Goal: Find specific page/section: Find specific page/section

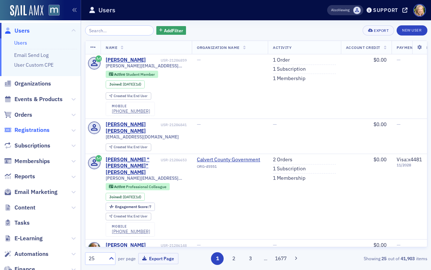
click at [33, 130] on span "Registrations" at bounding box center [31, 130] width 35 height 8
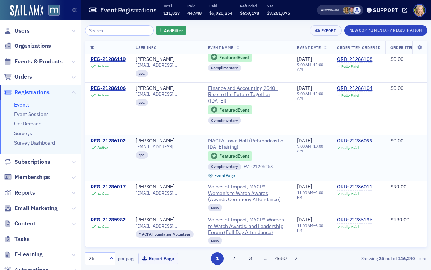
scroll to position [833, 0]
click at [231, 259] on button "2" at bounding box center [234, 258] width 13 height 13
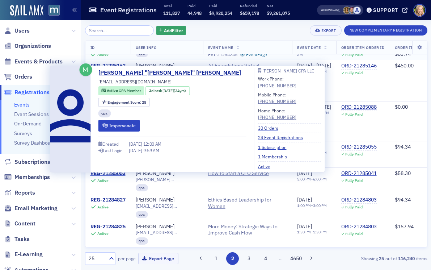
scroll to position [543, 0]
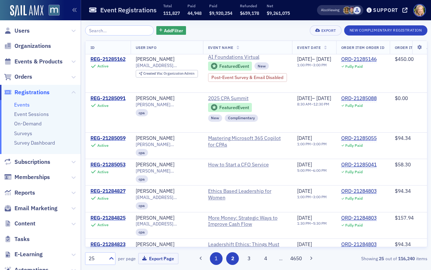
click at [216, 260] on button "1" at bounding box center [216, 258] width 13 height 13
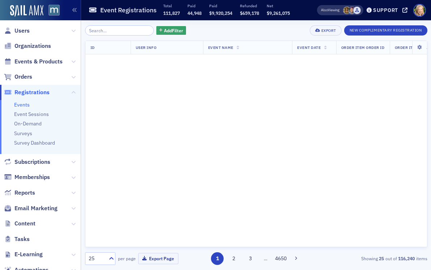
scroll to position [0, 0]
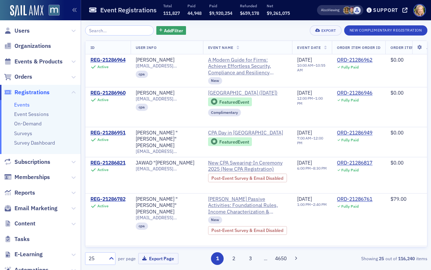
click at [27, 66] on span "Events & Products" at bounding box center [40, 62] width 81 height 16
click at [30, 62] on span "Events & Products" at bounding box center [38, 62] width 48 height 8
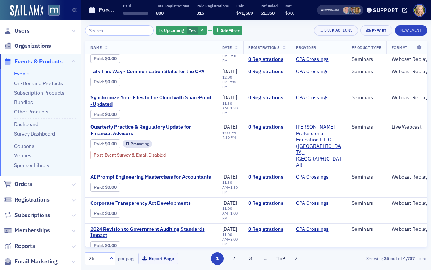
scroll to position [495, 0]
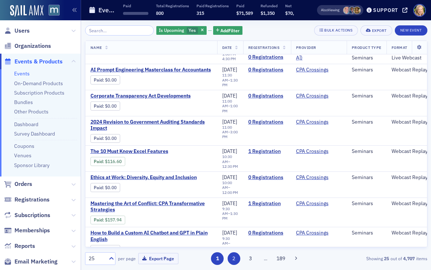
click at [235, 259] on button "2" at bounding box center [234, 258] width 13 height 13
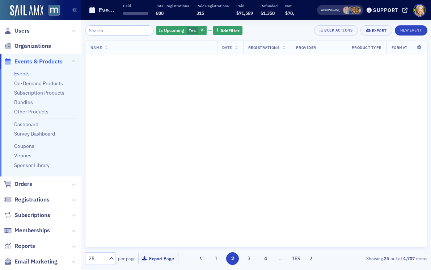
scroll to position [0, 0]
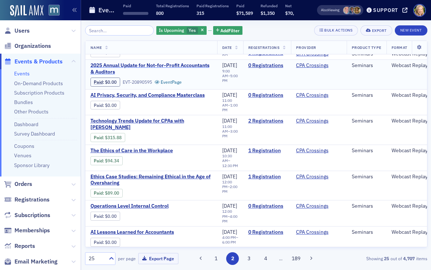
scroll to position [455, 0]
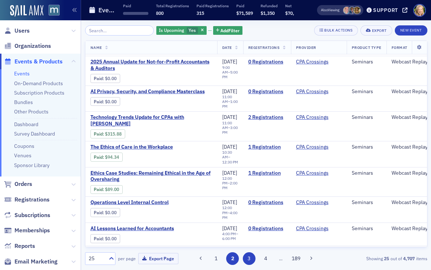
click at [252, 258] on button "3" at bounding box center [249, 258] width 13 height 13
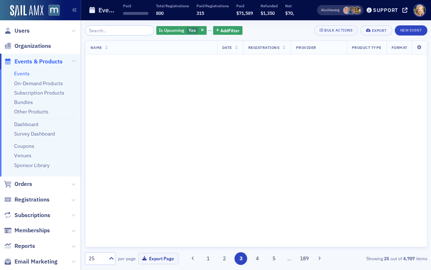
scroll to position [0, 0]
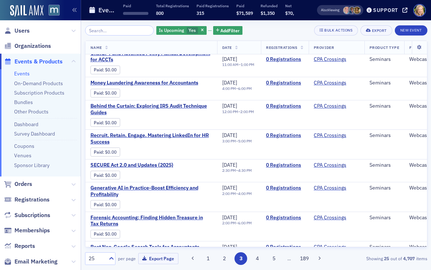
scroll to position [488, 0]
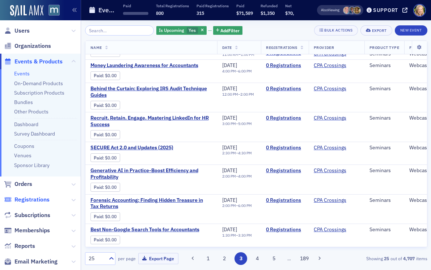
click at [31, 201] on span "Registrations" at bounding box center [31, 200] width 35 height 8
